Goal: Find specific page/section: Find specific page/section

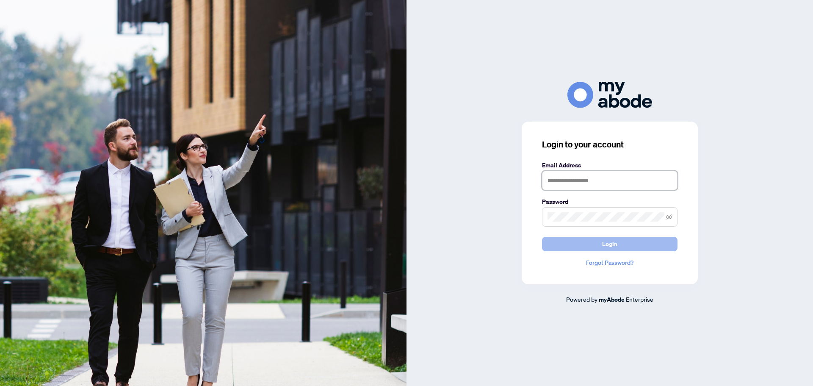
type input "**********"
click at [626, 239] on button "Login" at bounding box center [610, 244] width 136 height 14
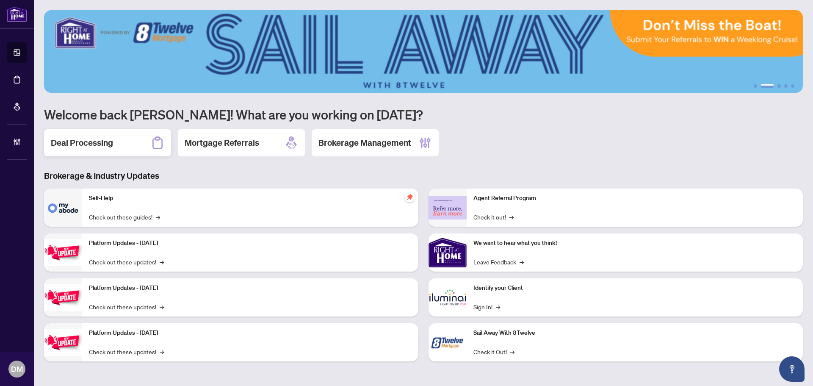
click at [122, 152] on div "Deal Processing" at bounding box center [107, 142] width 127 height 27
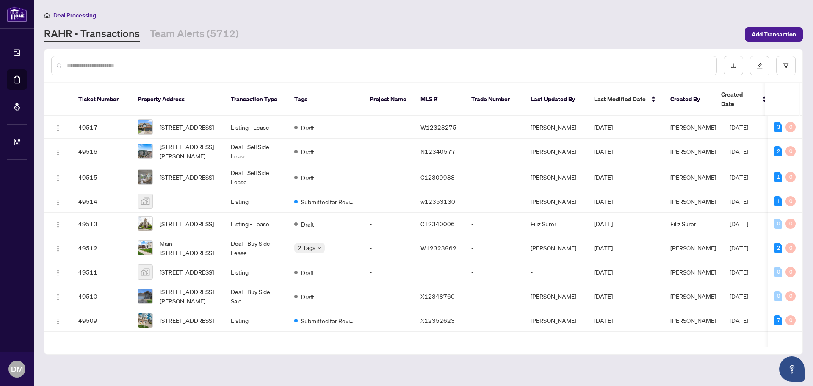
click at [653, 30] on div "RAHR - Transactions Team Alerts (5712)" at bounding box center [392, 34] width 696 height 15
click at [664, 44] on main "Deal Processing RAHR - Transactions Team Alerts (5712) Add Transaction Ticket N…" at bounding box center [423, 193] width 779 height 386
click at [216, 42] on main "Deal Processing RAHR - Transactions Team Alerts (5712) Add Transaction Ticket N…" at bounding box center [423, 193] width 779 height 386
click at [222, 37] on link "Team Alerts (5712)" at bounding box center [194, 34] width 89 height 15
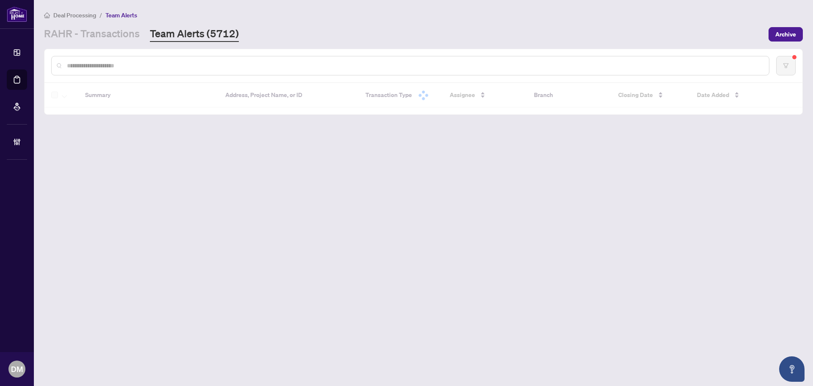
click at [285, 21] on div "Deal Processing / Team Alerts RAHR - Transactions Team Alerts (5712) Archive" at bounding box center [423, 26] width 759 height 32
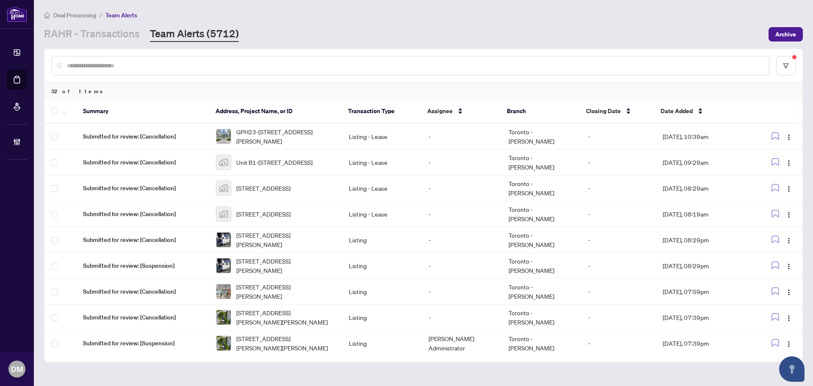
click at [637, 22] on div "Deal Processing / Team Alerts RAHR - Transactions Team Alerts (5712) Archive" at bounding box center [423, 26] width 759 height 32
click at [319, 33] on div "RAHR - Transactions Team Alerts (5712)" at bounding box center [404, 34] width 720 height 15
click at [347, 24] on div "Deal Processing / Team Alerts RAHR - Transactions Team Alerts (5712) Archive" at bounding box center [423, 26] width 759 height 32
